Goal: Task Accomplishment & Management: Manage account settings

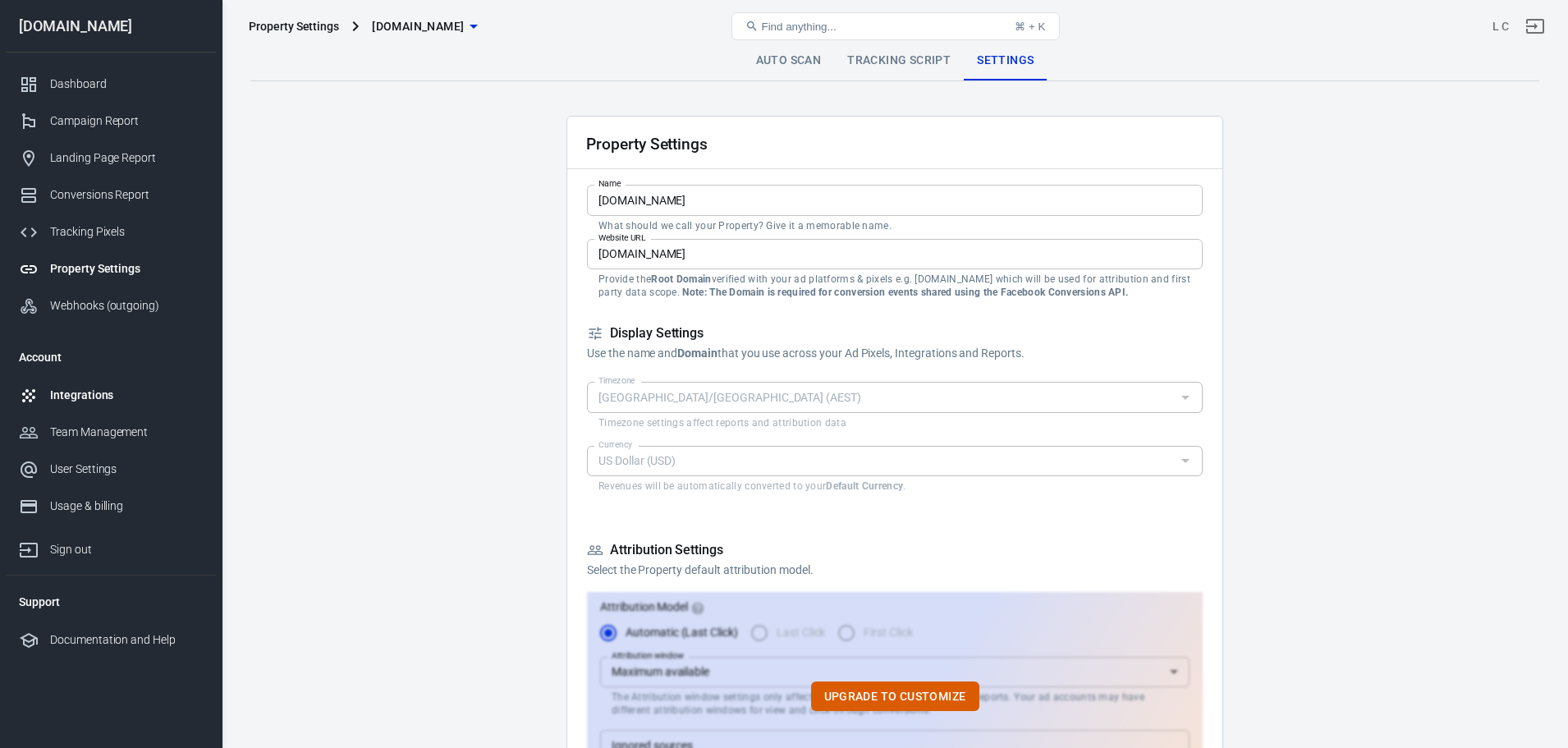
click at [94, 390] on div "Integrations" at bounding box center [127, 396] width 153 height 18
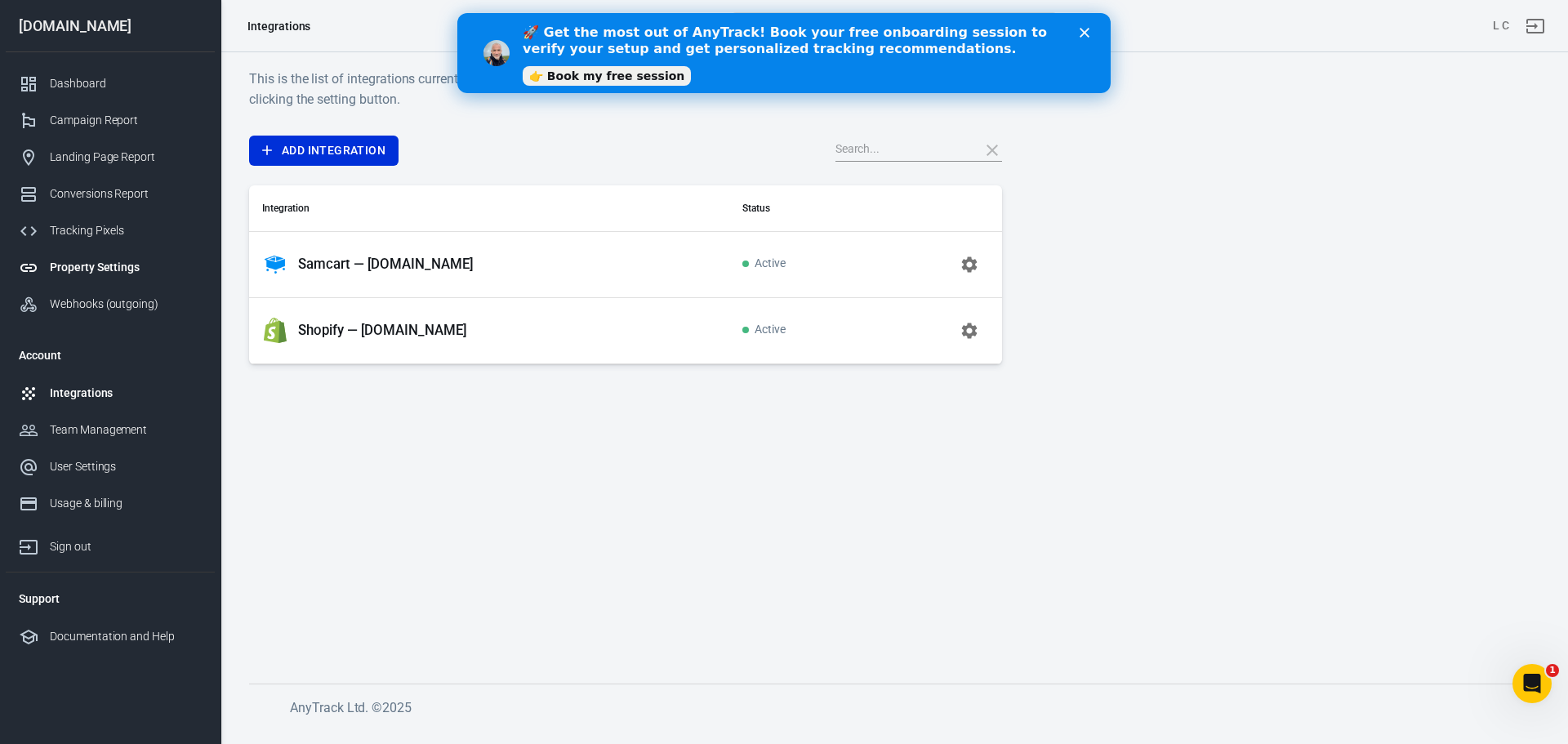
click at [108, 268] on div "Property Settings" at bounding box center [126, 268] width 152 height 17
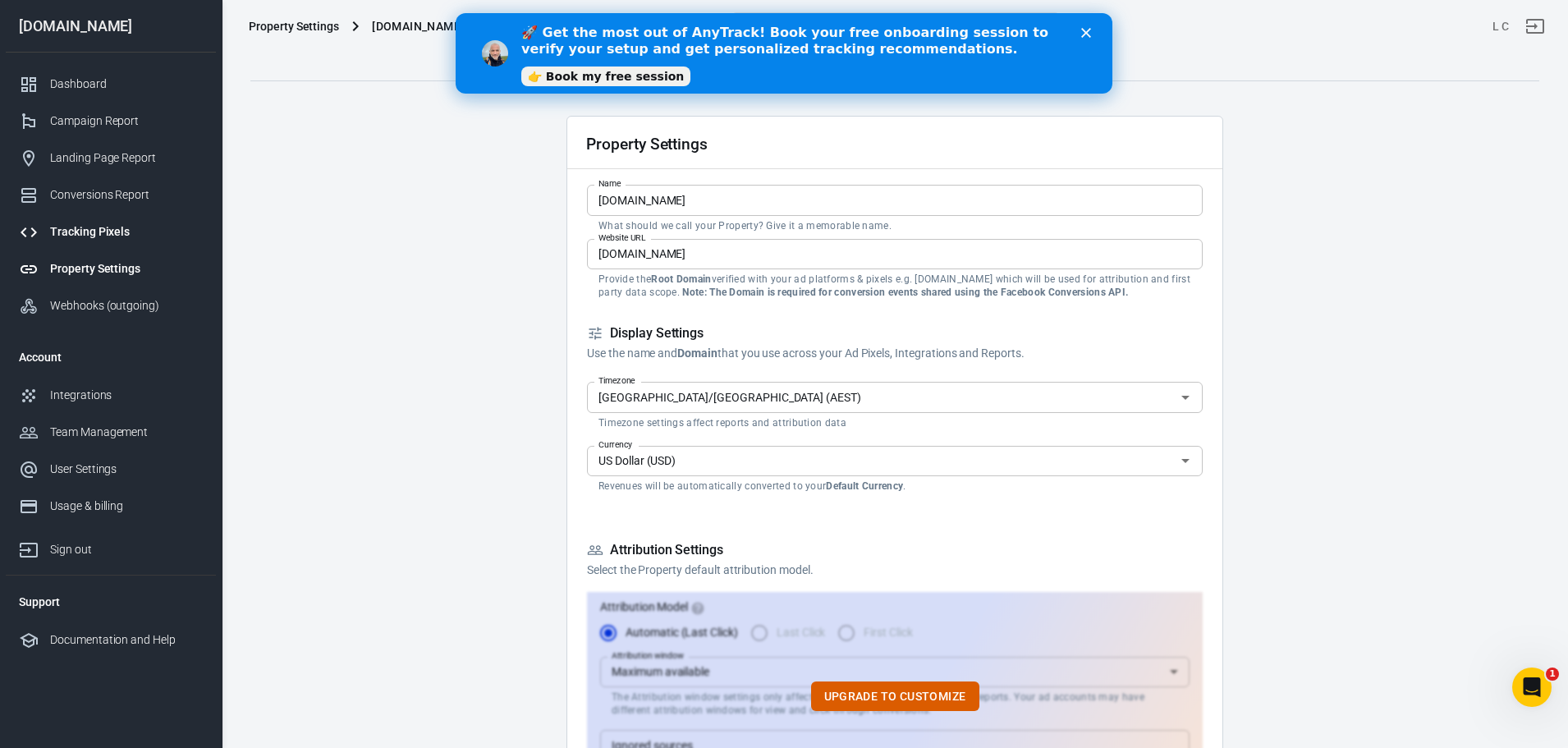
click at [114, 229] on div "Tracking Pixels" at bounding box center [127, 232] width 153 height 18
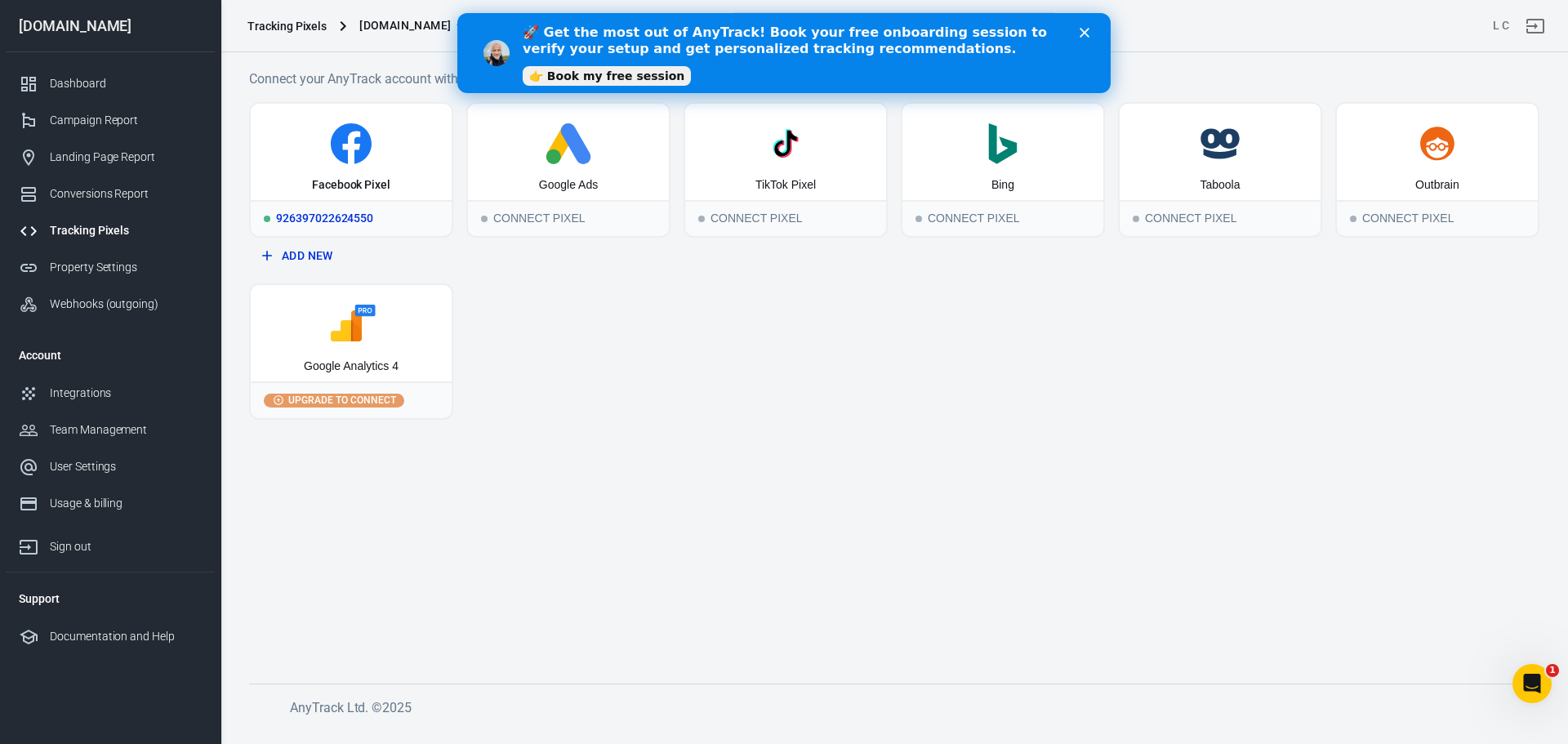
click at [352, 147] on icon at bounding box center [352, 147] width 17 height 32
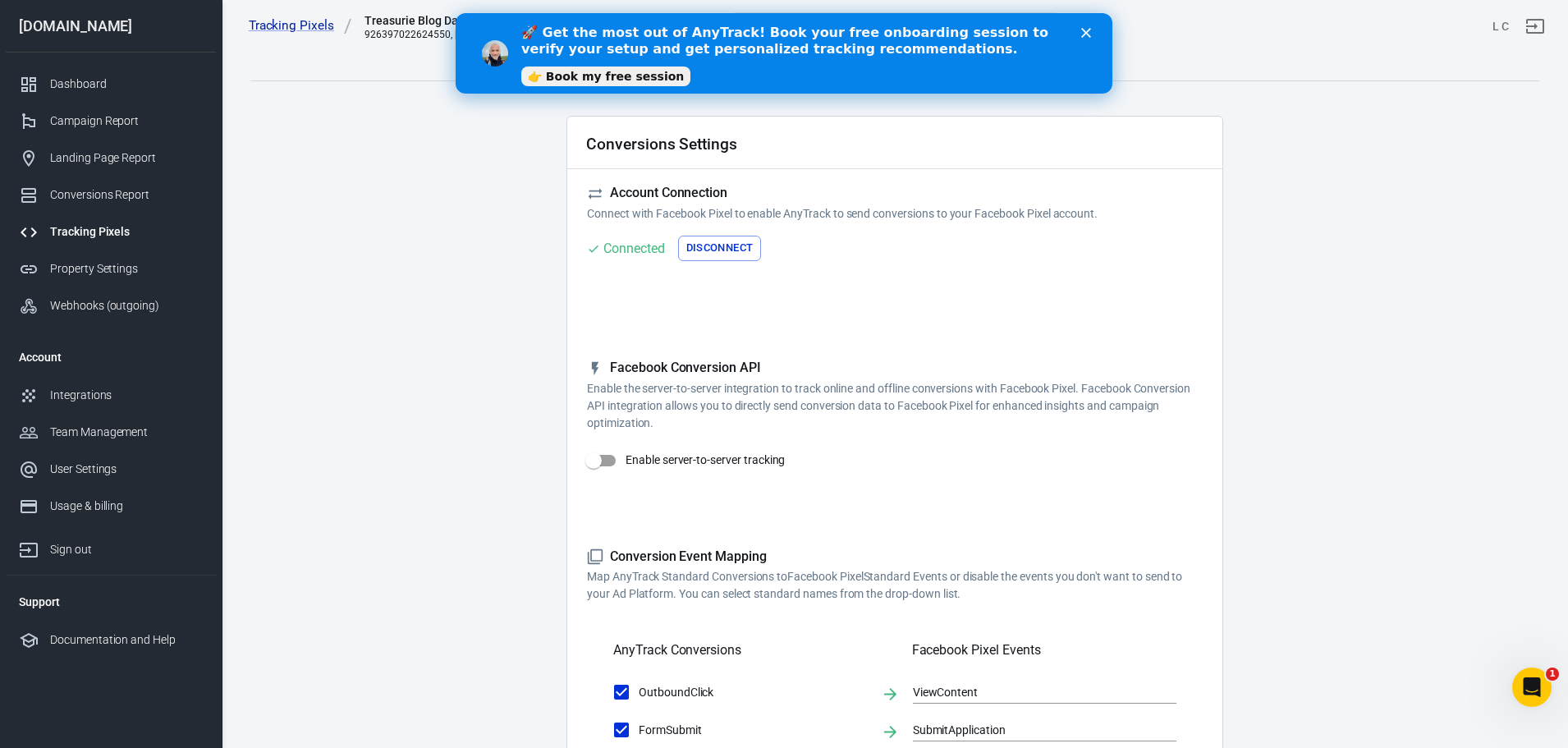
click at [613, 459] on input "Enable server-to-server tracking" at bounding box center [594, 460] width 93 height 31
checkbox input "true"
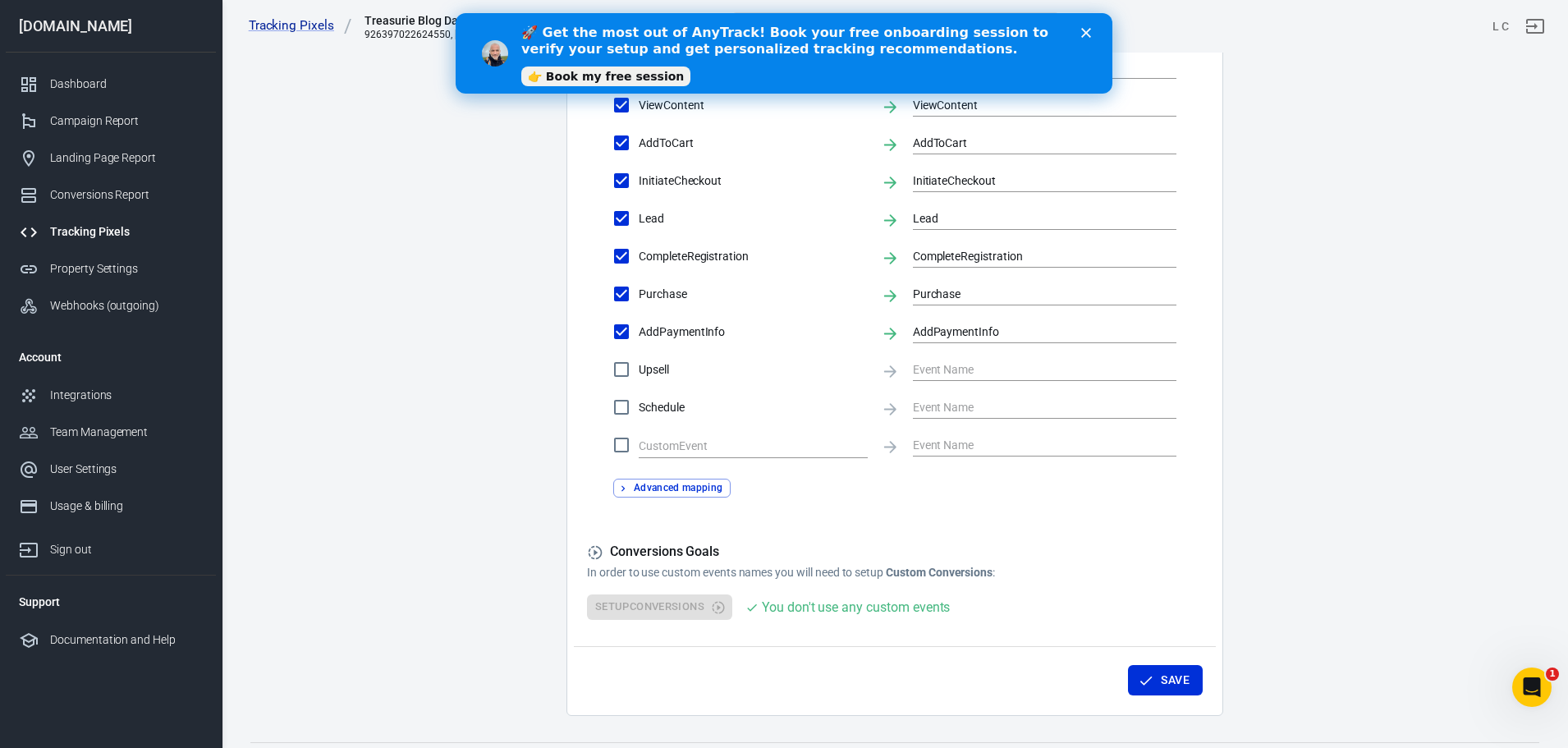
scroll to position [759, 0]
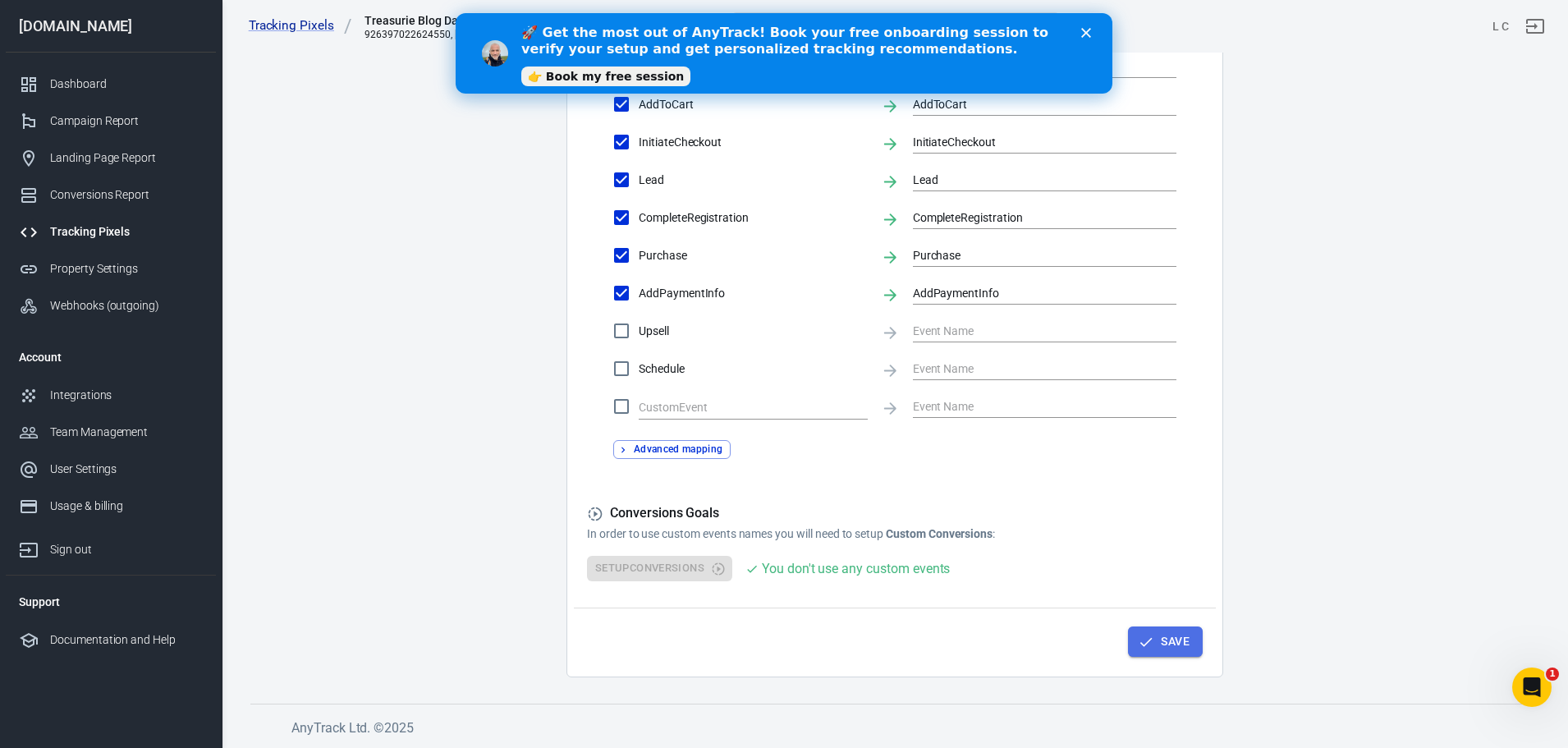
click at [1156, 645] on button "Save" at bounding box center [1165, 641] width 75 height 31
click at [599, 73] on link "👉 Book my free session" at bounding box center [606, 76] width 169 height 19
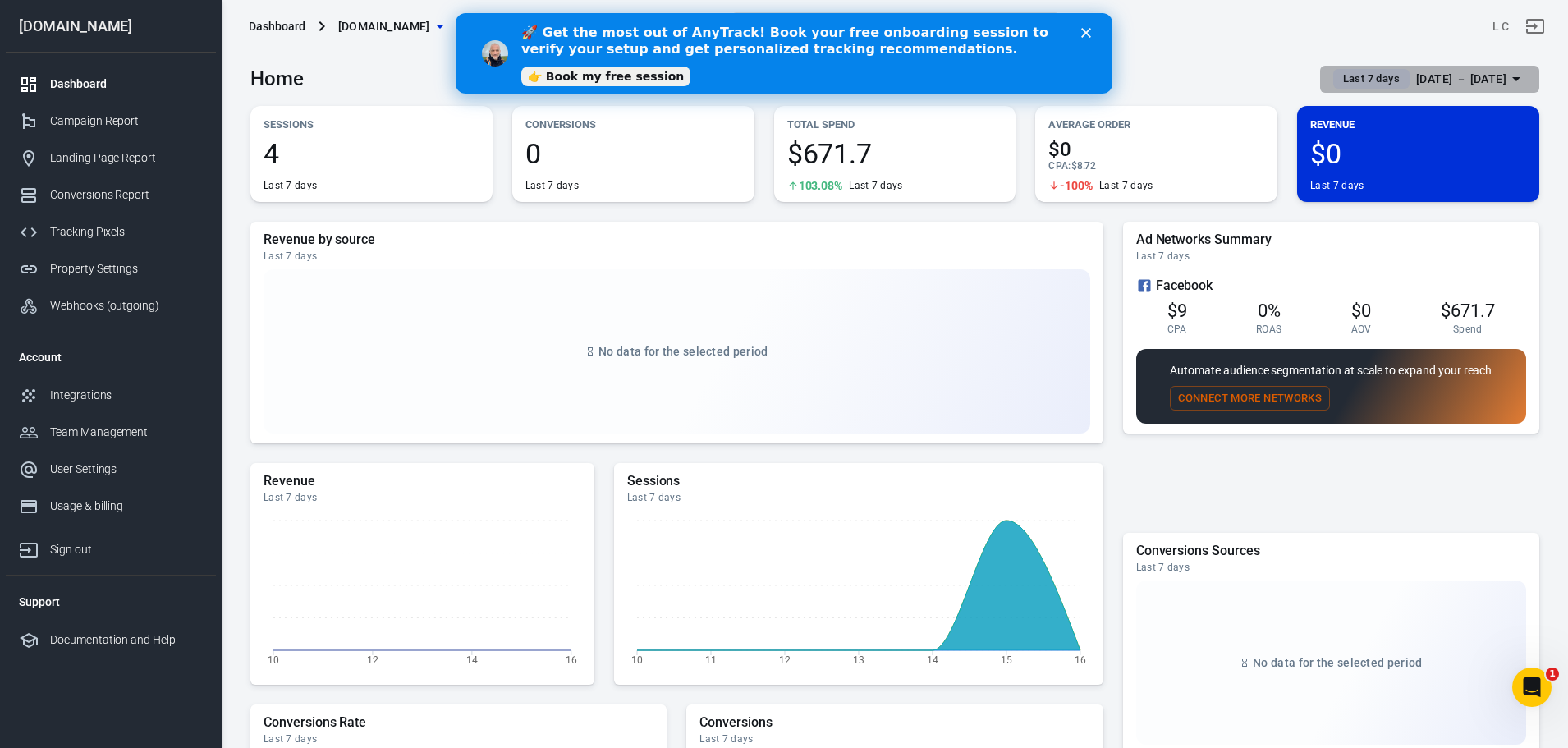
click at [1416, 84] on div "[DATE] － [DATE]" at bounding box center [1461, 78] width 91 height 20
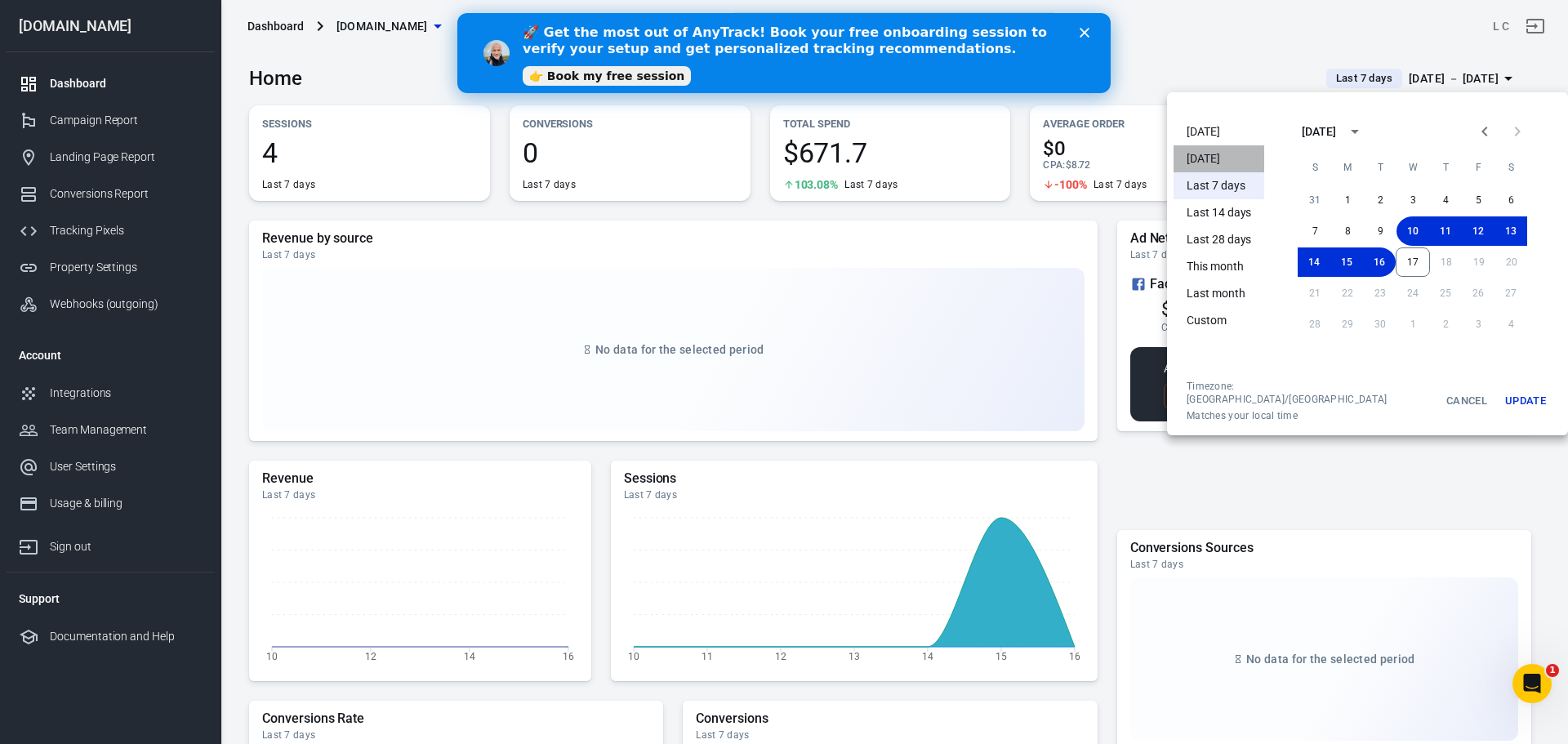
click at [1228, 156] on li "Yesterday" at bounding box center [1219, 158] width 91 height 27
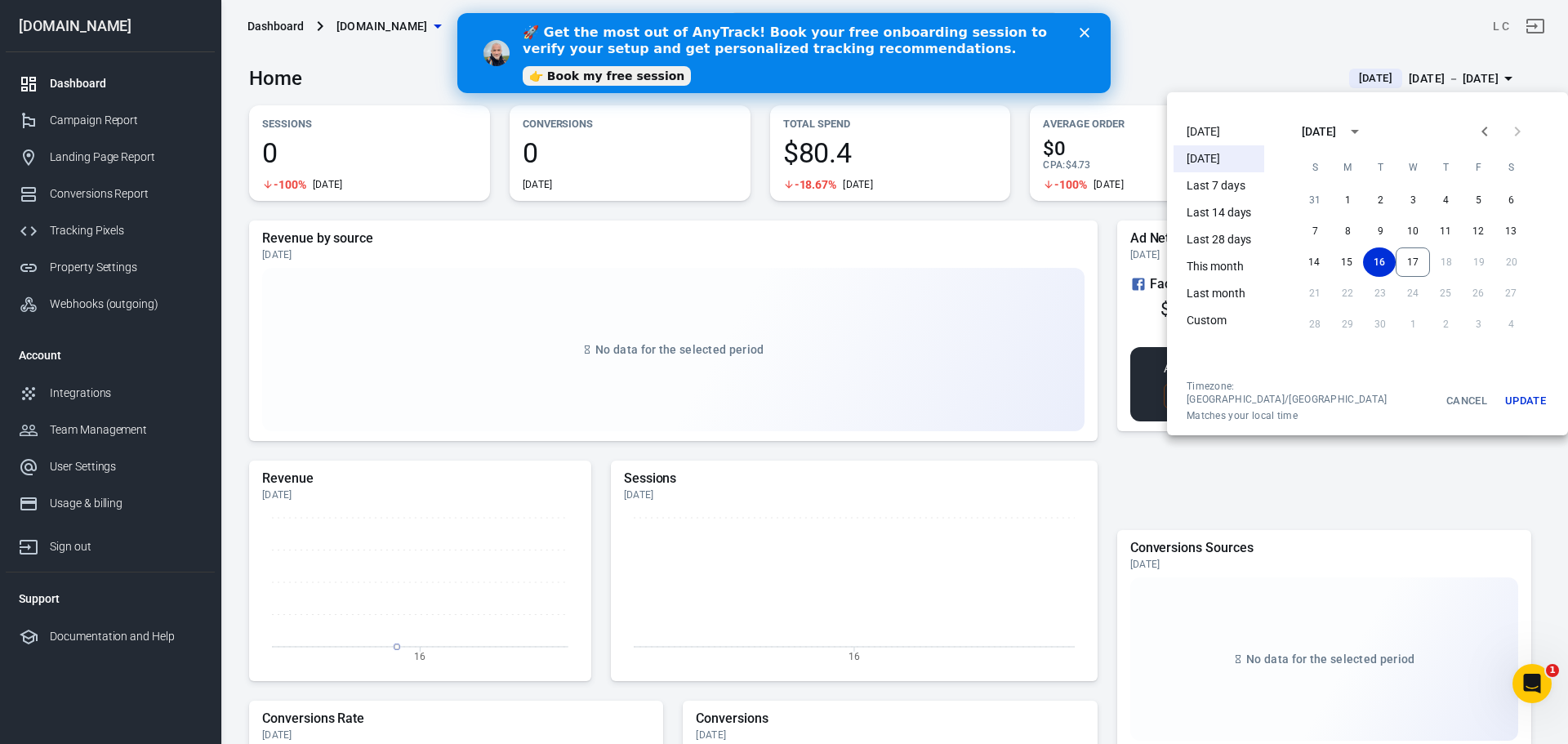
click at [1182, 60] on div at bounding box center [784, 372] width 1568 height 744
